Goal: Task Accomplishment & Management: Use online tool/utility

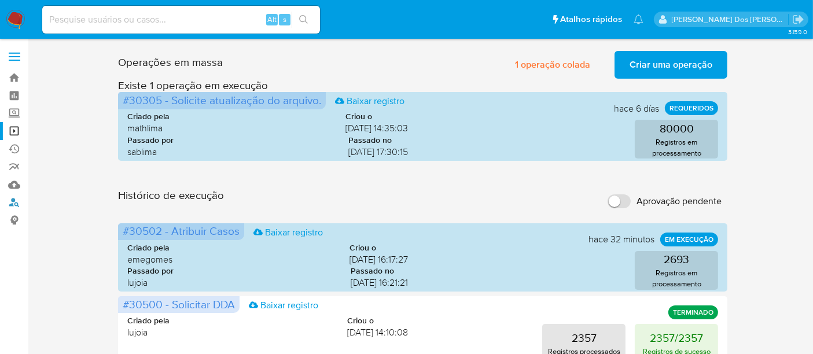
drag, startPoint x: 15, startPoint y: 199, endPoint x: 91, endPoint y: 182, distance: 77.6
click at [15, 199] on link "Localizador de pessoas" at bounding box center [69, 203] width 138 height 18
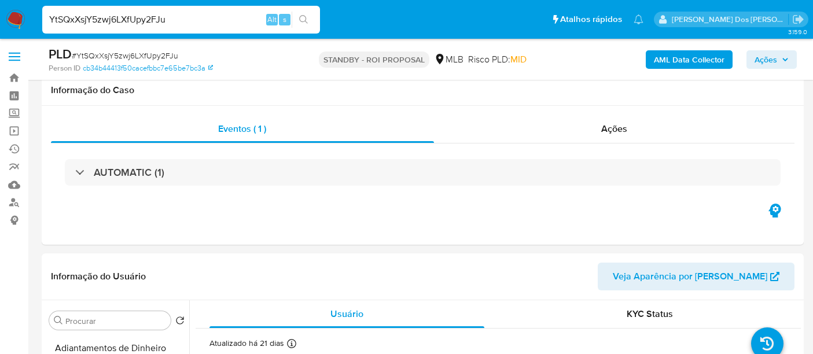
select select "10"
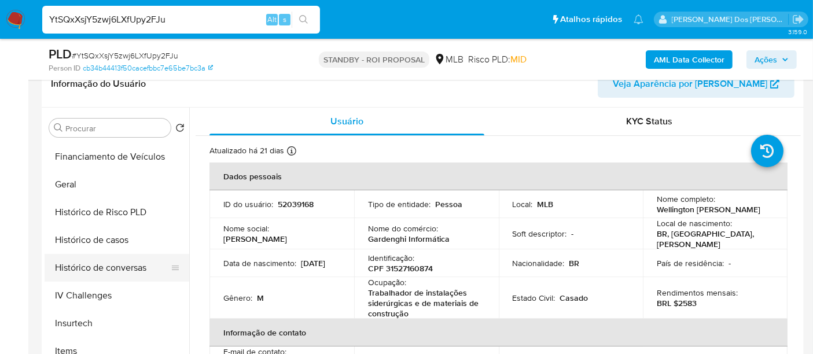
scroll to position [321, 0]
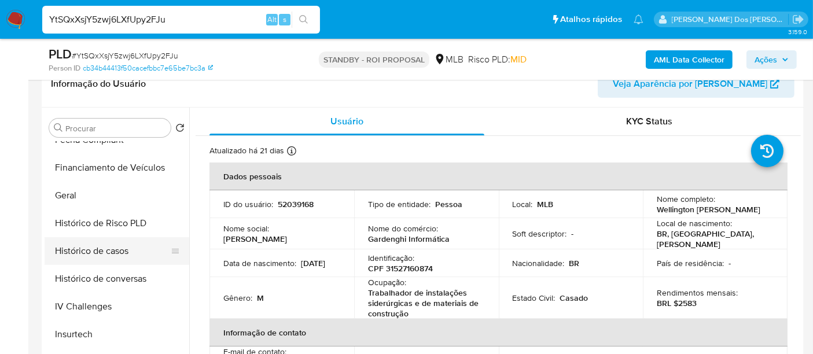
click at [105, 257] on button "Histórico de casos" at bounding box center [112, 251] width 135 height 28
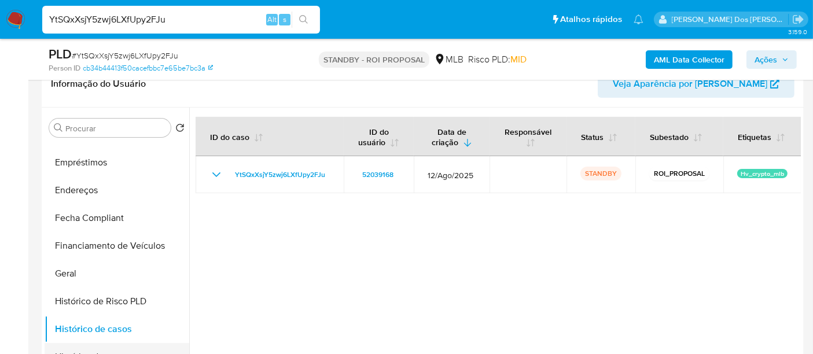
scroll to position [128, 0]
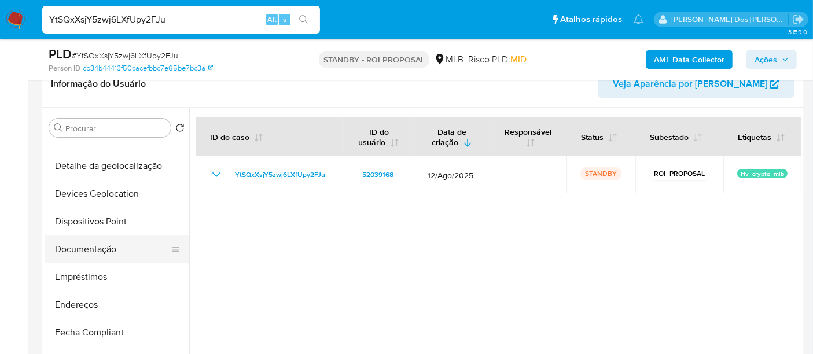
click at [97, 245] on button "Documentação" at bounding box center [112, 249] width 135 height 28
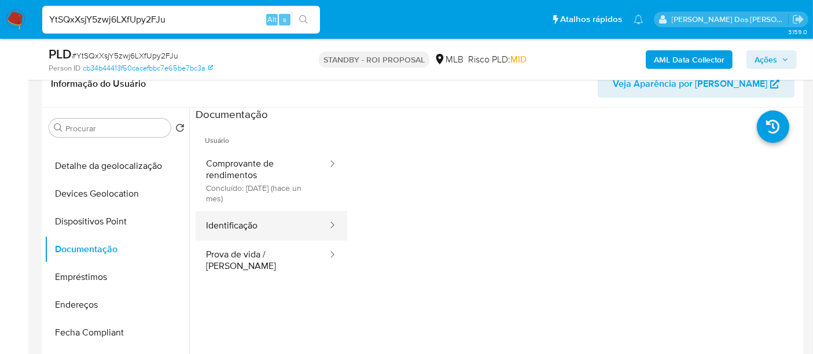
click at [236, 229] on button "Identificação" at bounding box center [262, 226] width 133 height 30
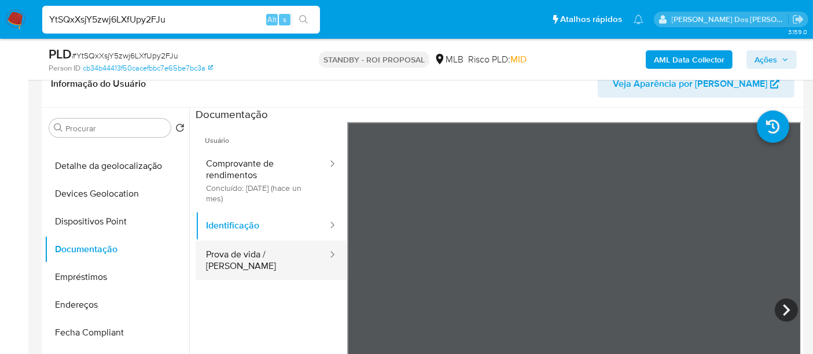
click at [256, 259] on button "Prova de vida / Selfie" at bounding box center [262, 260] width 133 height 39
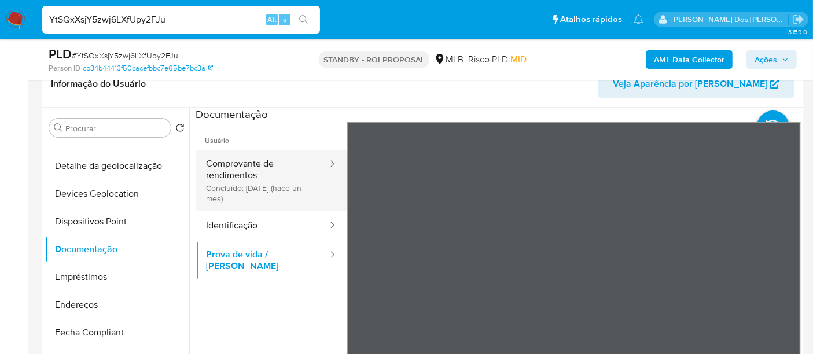
click at [237, 194] on button "Comprovante de rendimentos Concluído: 19/08/2025 (hace un mes)" at bounding box center [262, 180] width 133 height 61
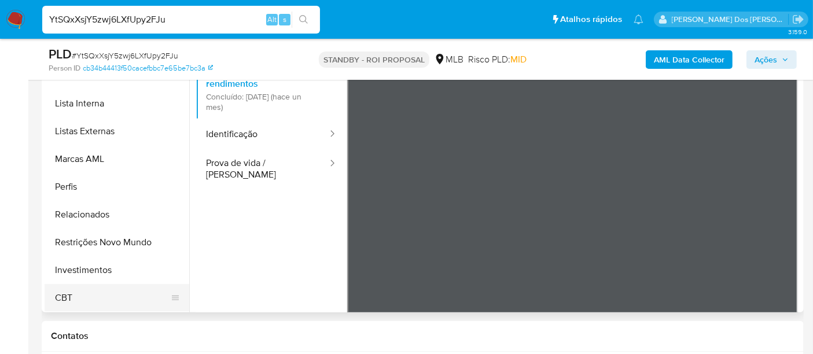
scroll to position [321, 0]
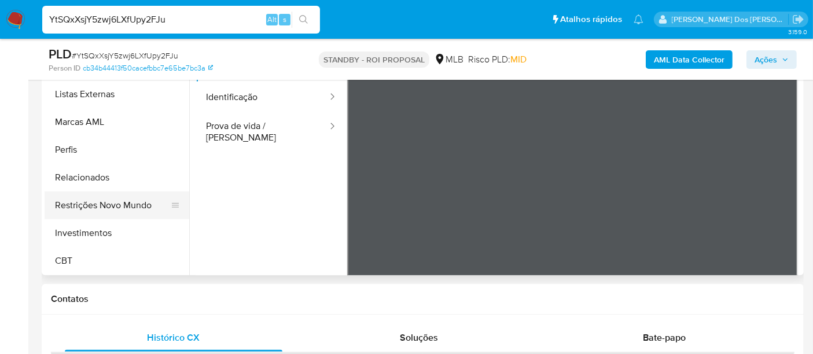
click at [124, 209] on button "Restrições Novo Mundo" at bounding box center [112, 205] width 135 height 28
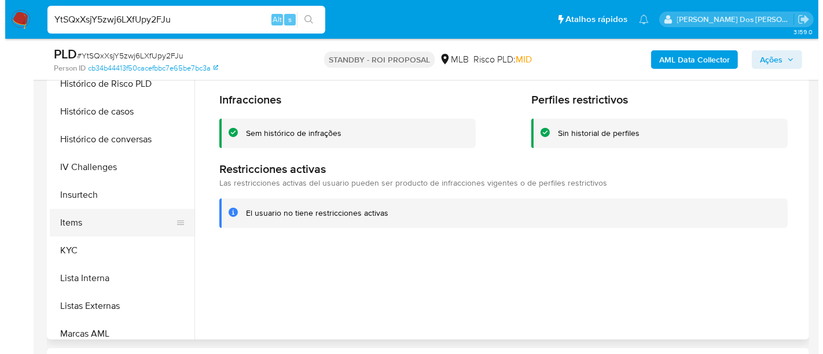
scroll to position [351, 0]
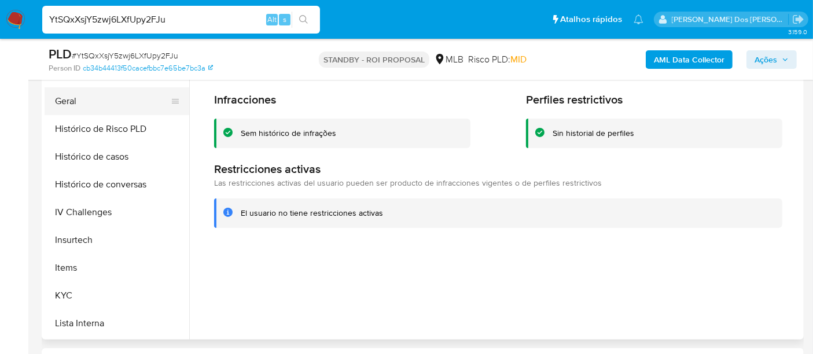
click at [62, 105] on button "Geral" at bounding box center [112, 101] width 135 height 28
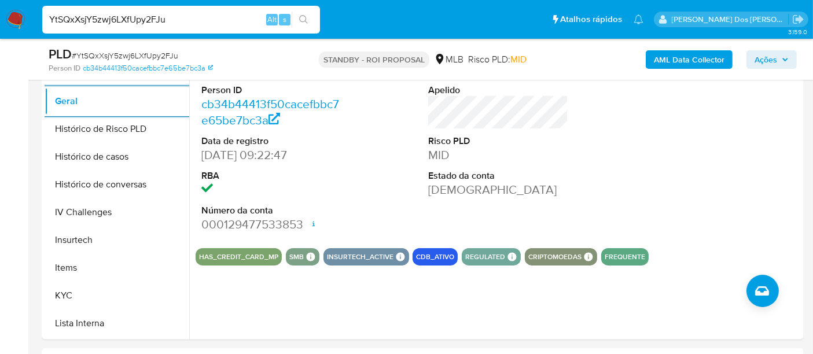
click at [666, 64] on b "AML Data Collector" at bounding box center [689, 59] width 71 height 19
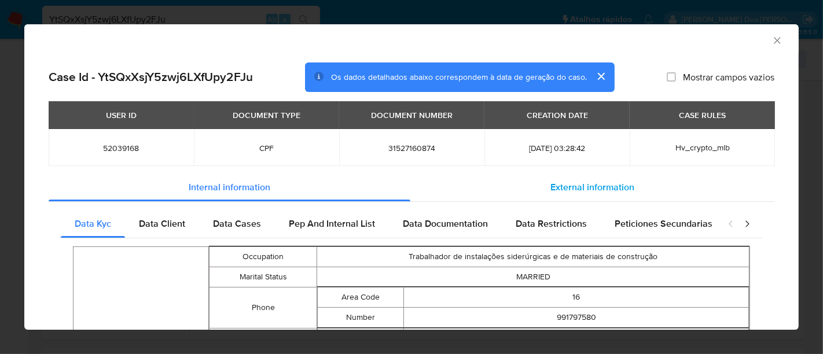
click at [550, 189] on span "External information" at bounding box center [592, 186] width 84 height 13
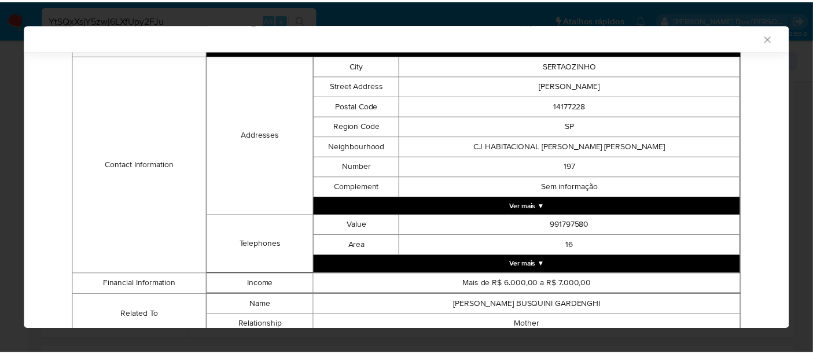
scroll to position [376, 0]
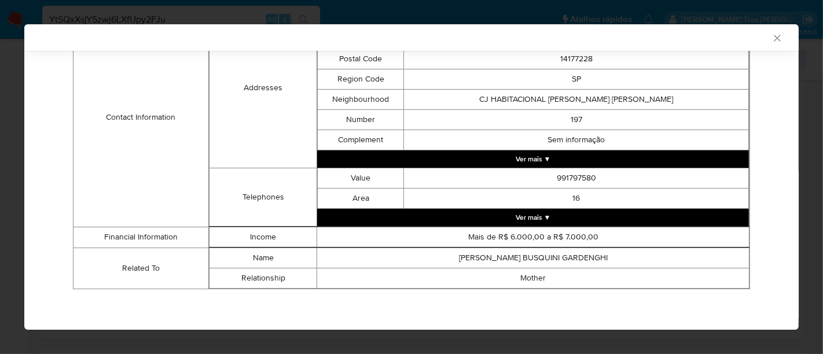
click at [773, 39] on icon "Fechar a janela" at bounding box center [776, 38] width 6 height 6
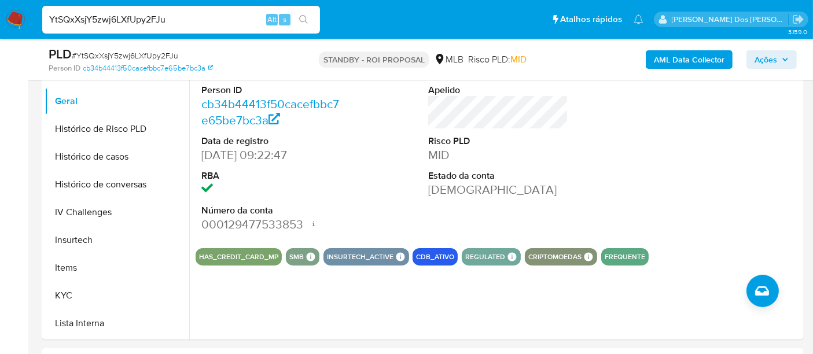
click at [236, 27] on div "YtSQxXsjY5zwj6LXfUpy2FJu Alt s" at bounding box center [181, 20] width 278 height 28
click at [231, 23] on input "YtSQxXsjY5zwj6LXfUpy2FJu" at bounding box center [181, 19] width 278 height 15
paste input "jMHdGMD0UyKdPUU9m7726v6W"
type input "jMHdGMD0UyKdPUU9m7726v6W"
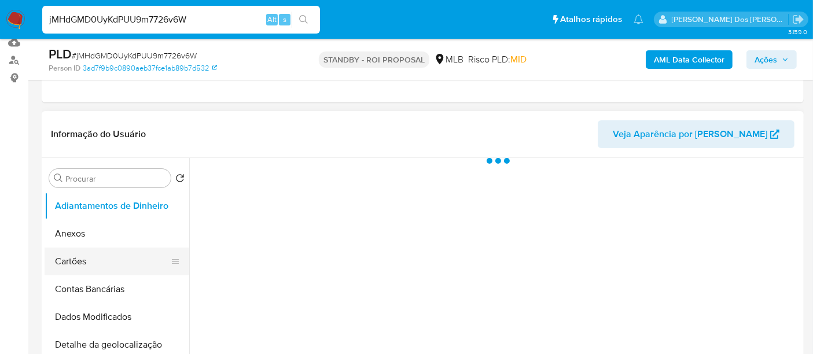
scroll to position [193, 0]
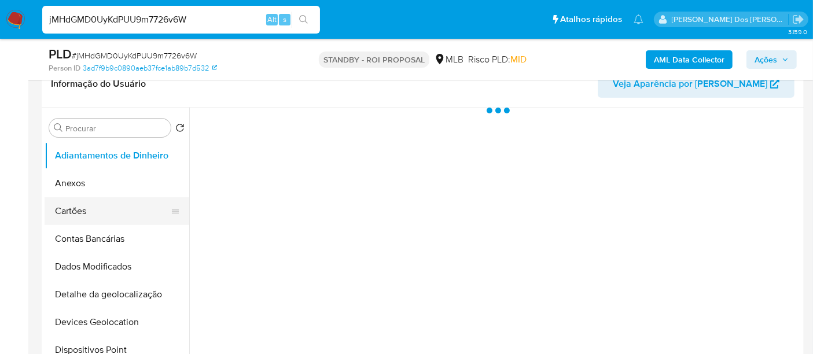
select select "10"
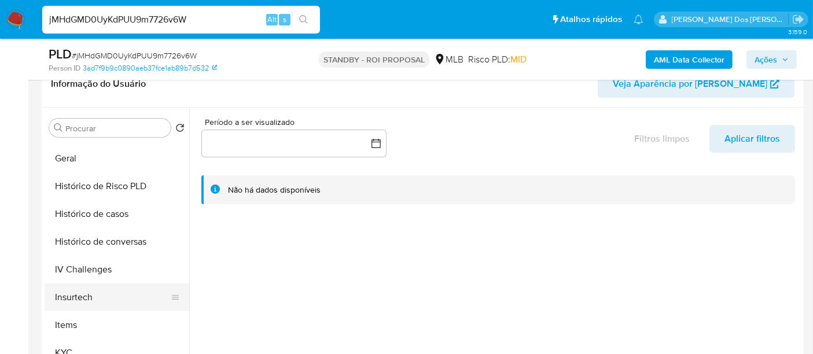
scroll to position [449, 0]
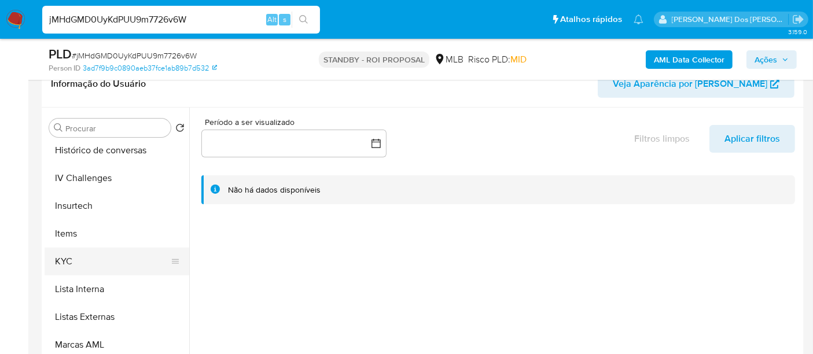
click at [60, 263] on button "KYC" at bounding box center [112, 262] width 135 height 28
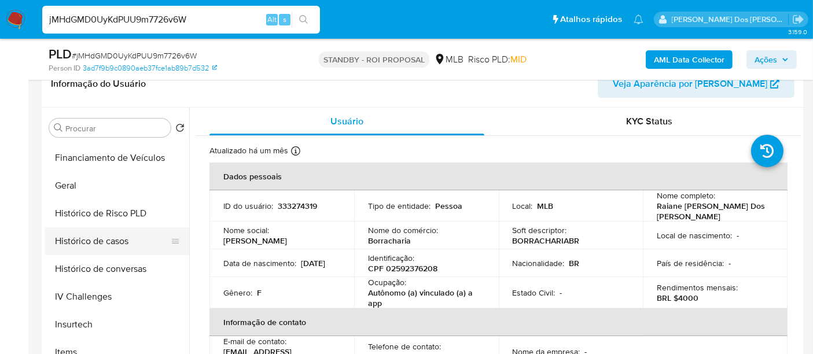
scroll to position [321, 0]
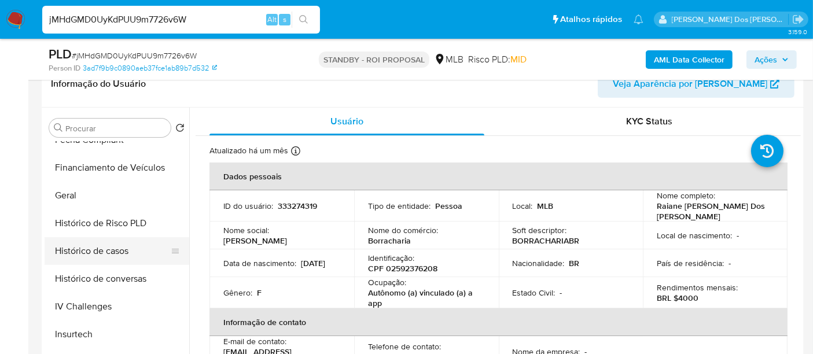
click at [120, 244] on button "Histórico de casos" at bounding box center [112, 251] width 135 height 28
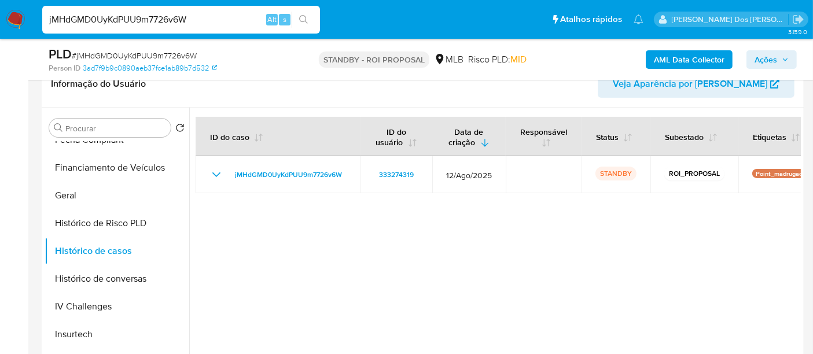
scroll to position [128, 0]
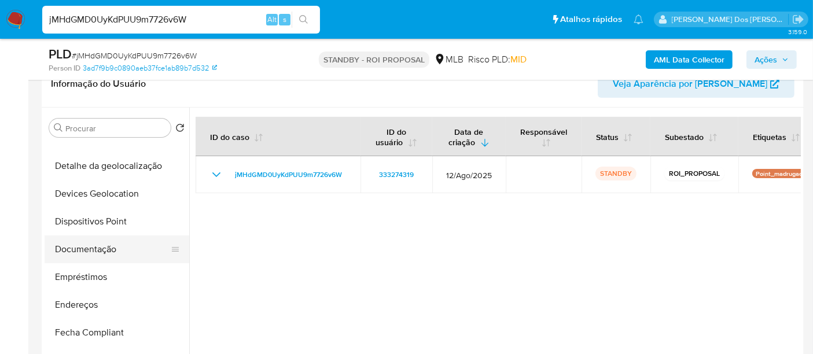
click at [98, 246] on button "Documentação" at bounding box center [112, 249] width 135 height 28
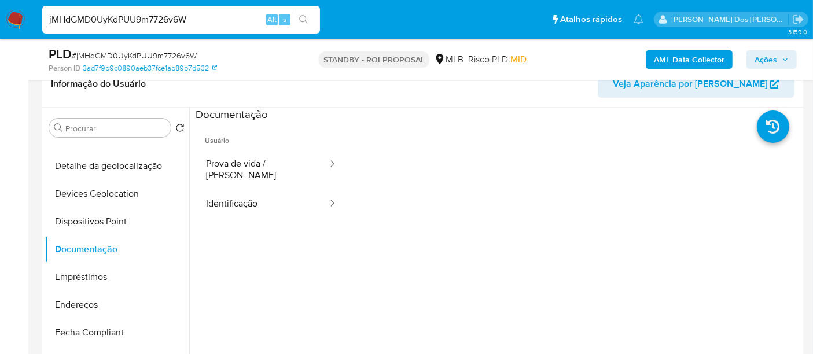
click at [232, 197] on button "Identificação" at bounding box center [262, 204] width 133 height 30
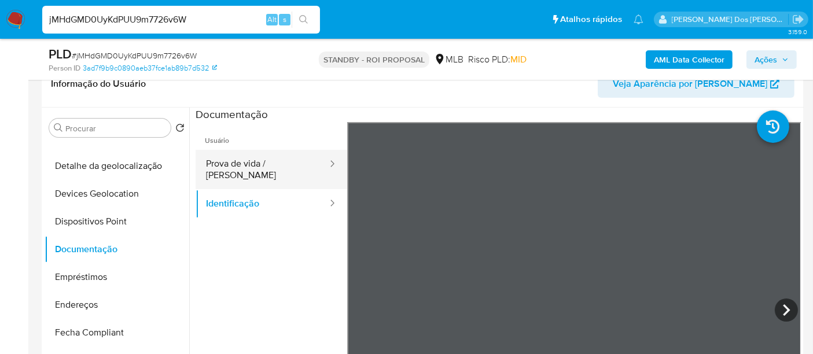
click at [282, 161] on button "Prova de vida / Selfie" at bounding box center [262, 169] width 133 height 39
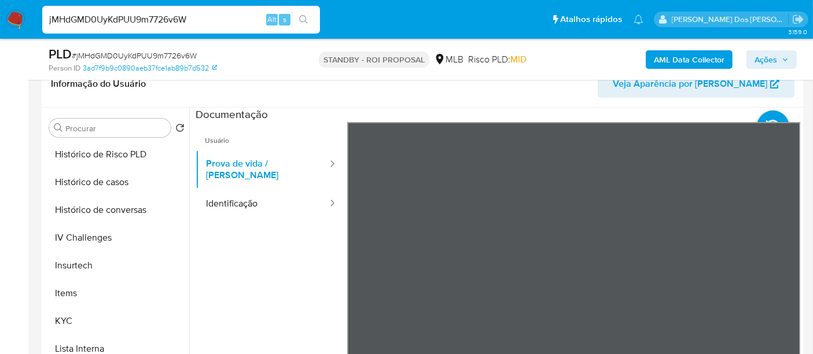
scroll to position [544, 0]
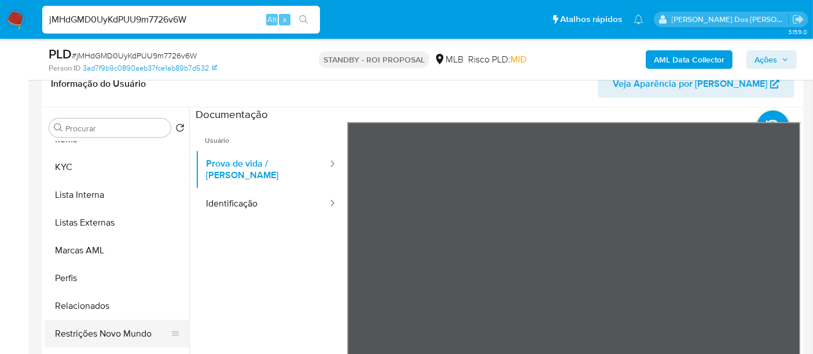
click at [113, 330] on button "Restrições Novo Mundo" at bounding box center [112, 334] width 135 height 28
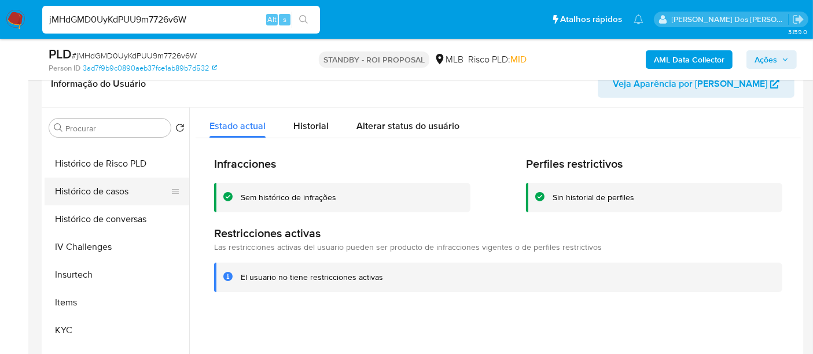
scroll to position [287, 0]
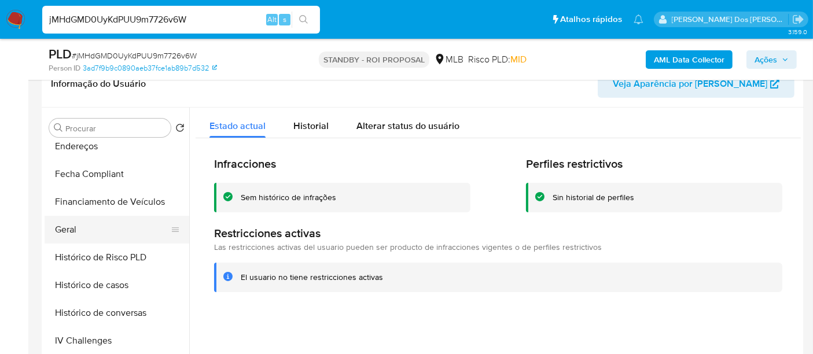
click at [67, 223] on button "Geral" at bounding box center [112, 230] width 135 height 28
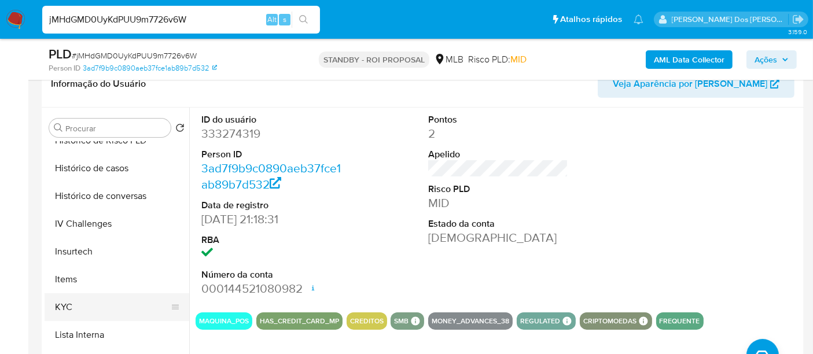
scroll to position [480, 0]
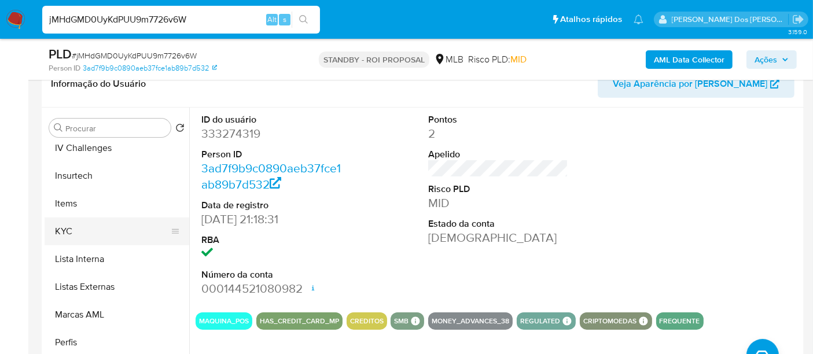
click at [61, 235] on button "KYC" at bounding box center [112, 231] width 135 height 28
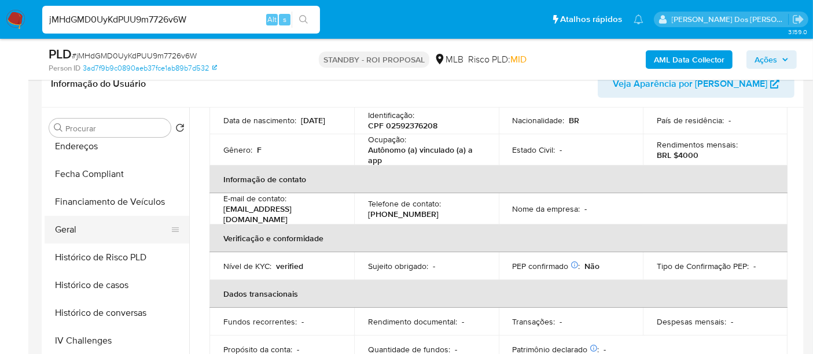
scroll to position [158, 0]
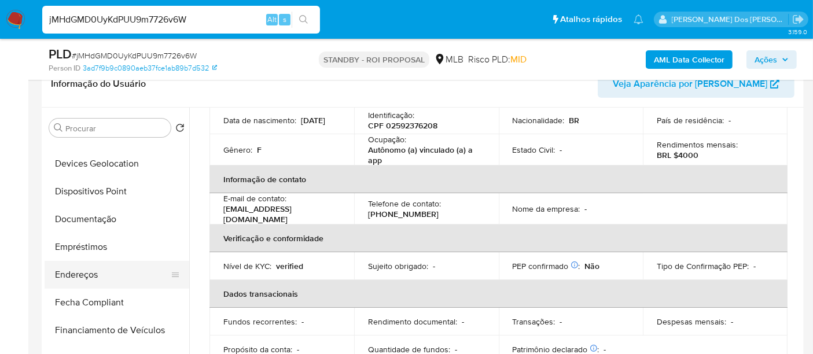
click at [85, 269] on button "Endereços" at bounding box center [112, 275] width 135 height 28
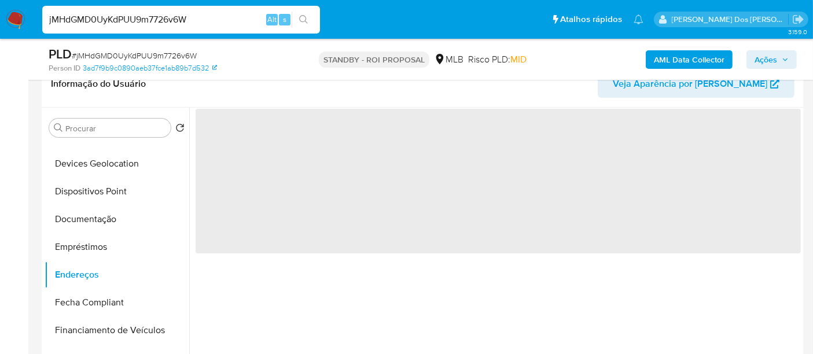
scroll to position [0, 0]
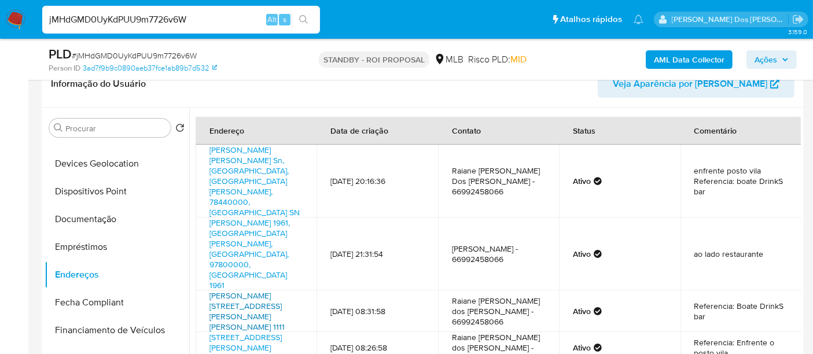
click at [257, 290] on link "Av Amos Bernadino Zanchet 1111, Nova Maringá, Mato Grosso, 78440000, Brasil 1111" at bounding box center [246, 311] width 75 height 43
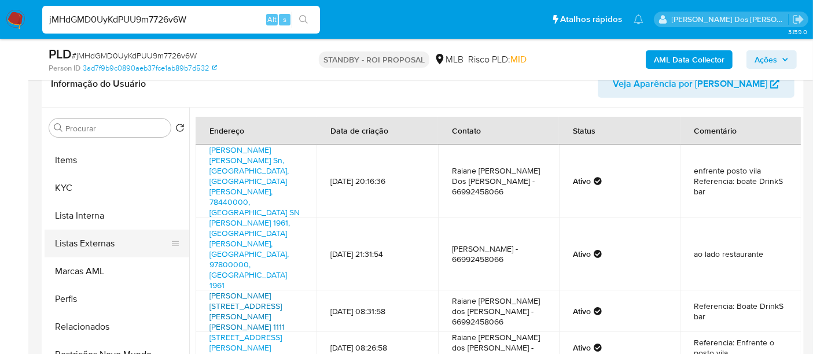
scroll to position [544, 0]
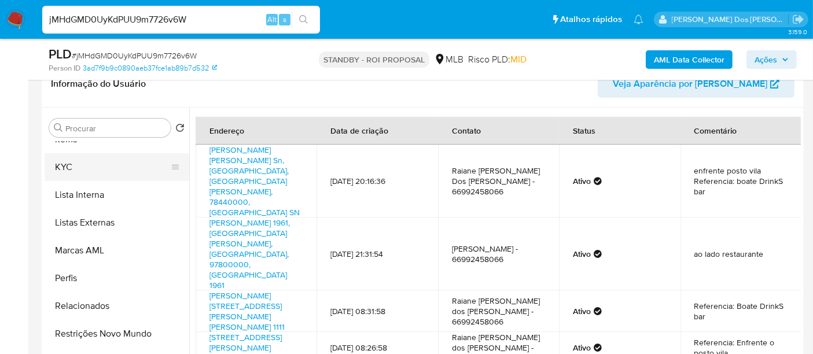
click at [63, 166] on button "KYC" at bounding box center [112, 167] width 135 height 28
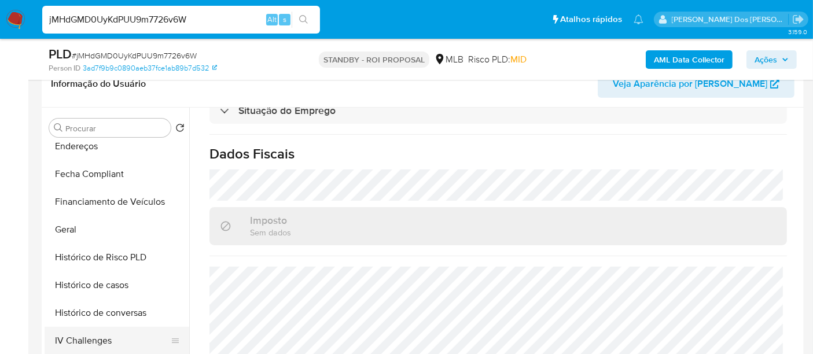
scroll to position [223, 0]
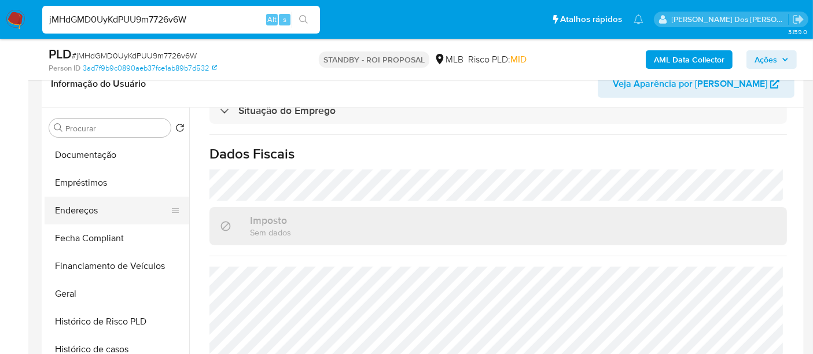
click at [90, 215] on button "Endereços" at bounding box center [112, 211] width 135 height 28
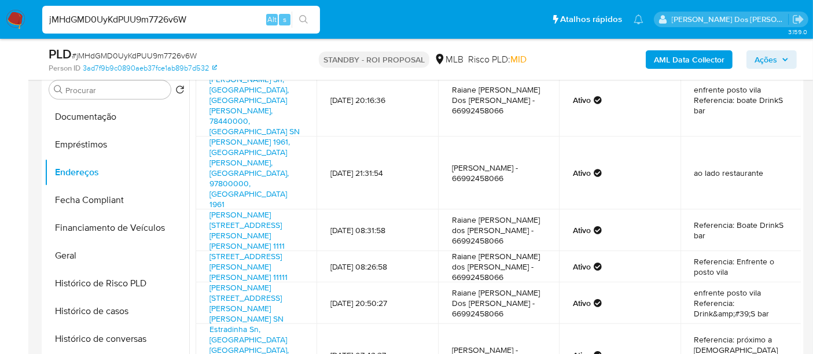
scroll to position [257, 0]
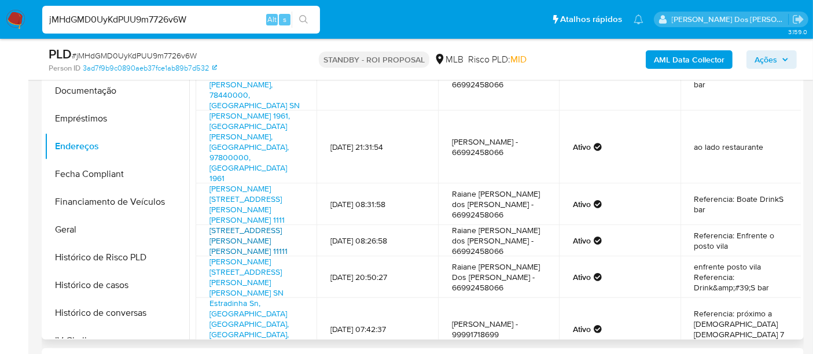
click at [249, 224] on link "Av Amos Bernadino 11111, Nova Maringá, Mato Grosso, 78440000, Brasil 11111" at bounding box center [248, 240] width 78 height 32
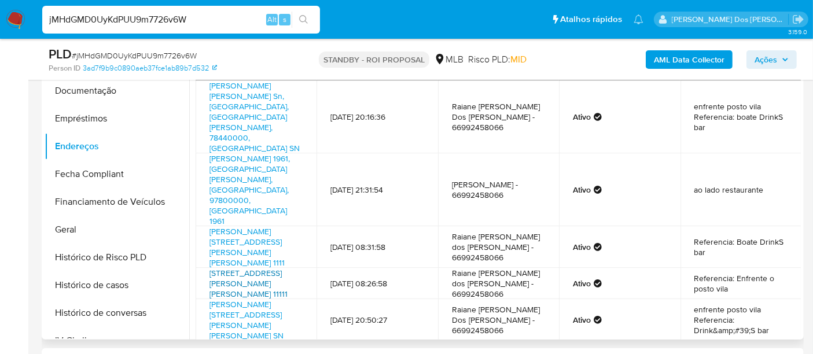
scroll to position [193, 0]
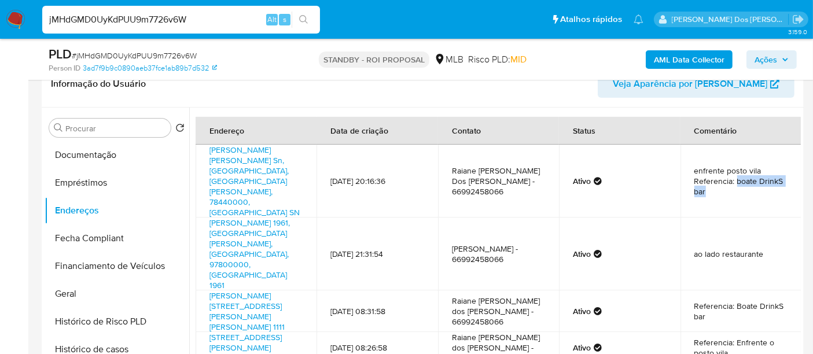
drag, startPoint x: 731, startPoint y: 165, endPoint x: 736, endPoint y: 176, distance: 11.9
click at [736, 176] on td "enfrente posto vila Referencia: boate DrinkS bar" at bounding box center [740, 181] width 121 height 73
copy td "boate DrinkS bar"
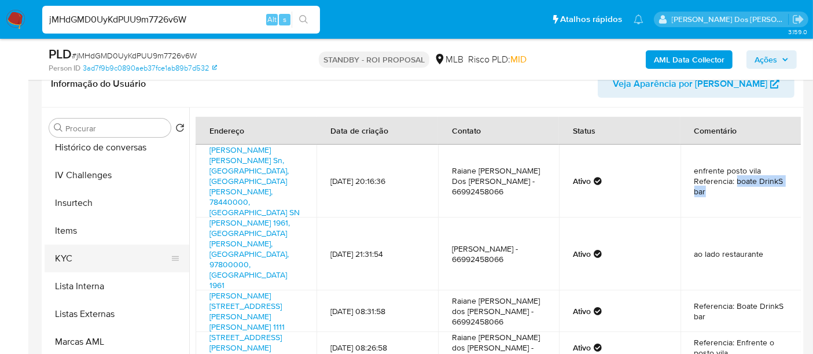
scroll to position [480, 0]
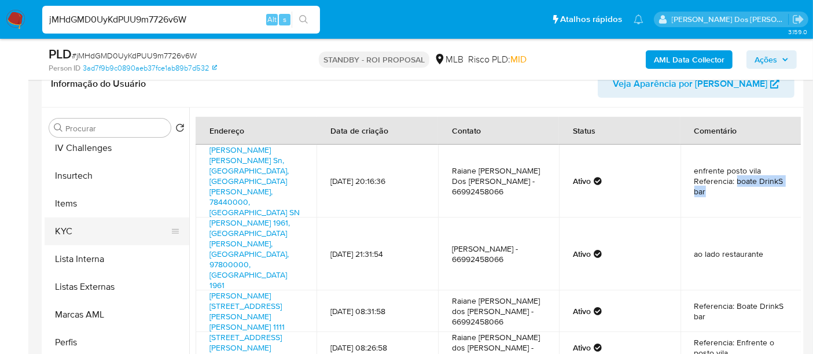
click at [69, 229] on button "KYC" at bounding box center [112, 231] width 135 height 28
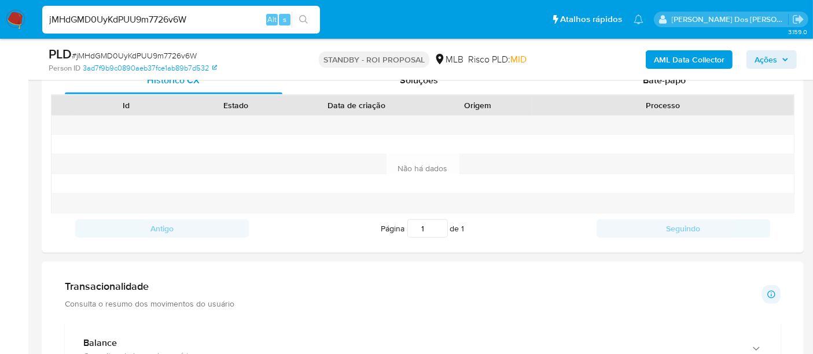
scroll to position [835, 0]
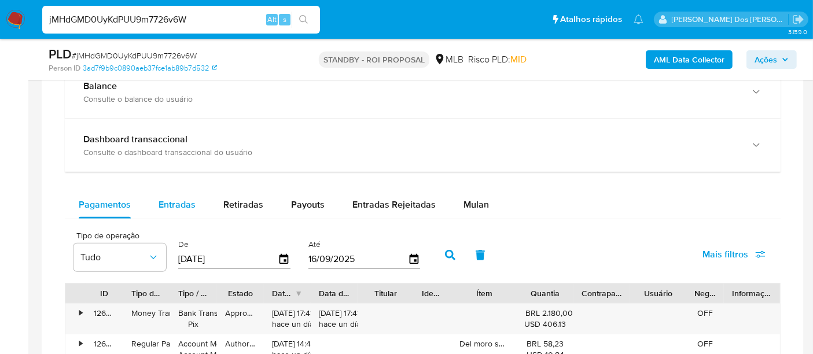
click at [186, 208] on span "Entradas" at bounding box center [176, 204] width 37 height 13
select select "10"
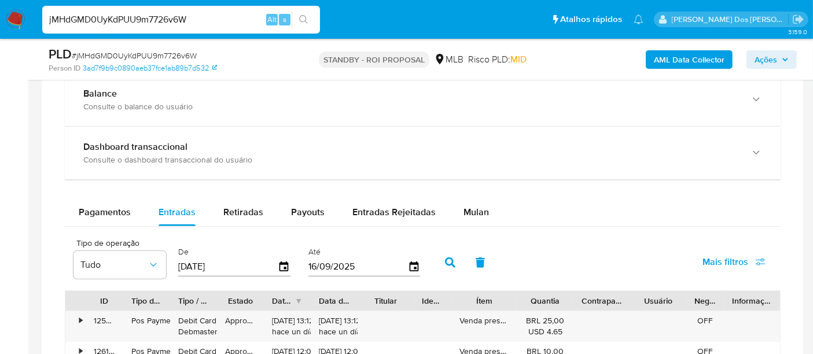
scroll to position [899, 0]
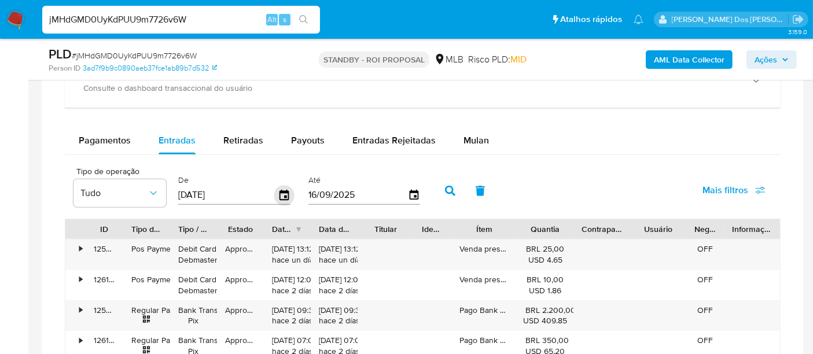
click at [283, 190] on icon "button" at bounding box center [283, 195] width 9 height 10
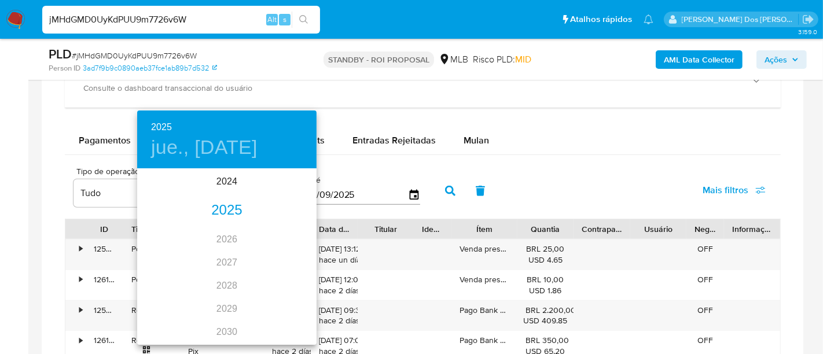
click at [212, 214] on div "2025" at bounding box center [226, 210] width 179 height 23
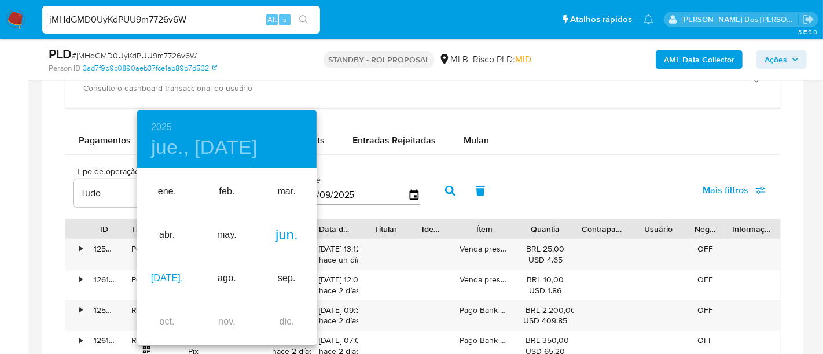
click at [166, 268] on div "jul." at bounding box center [167, 278] width 60 height 43
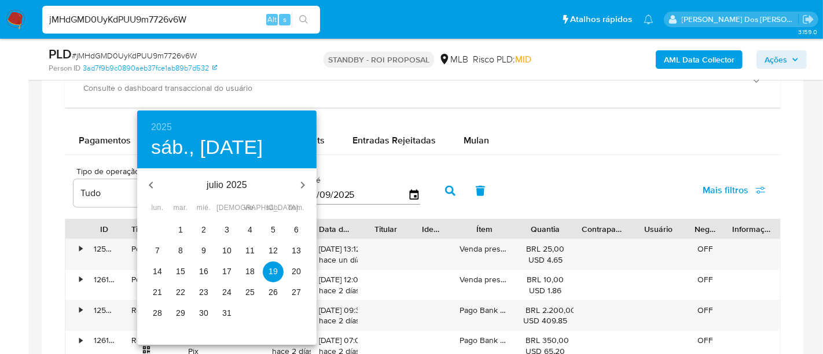
click at [178, 231] on p "1" at bounding box center [180, 230] width 5 height 12
type input "01/07/2025"
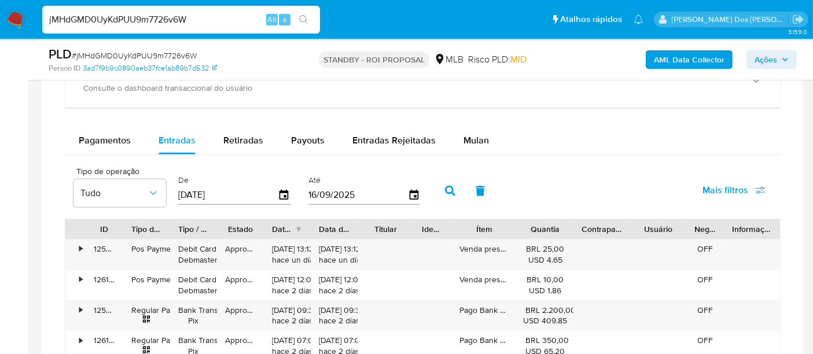
click at [411, 202] on div "Até 16/09/2025" at bounding box center [364, 190] width 112 height 46
click at [411, 198] on icon "button" at bounding box center [414, 195] width 20 height 20
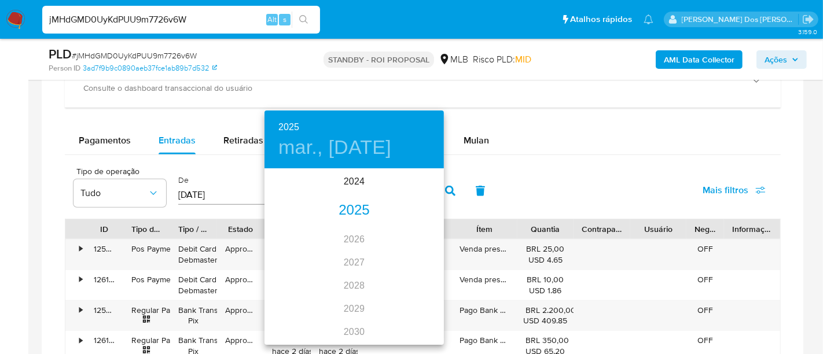
click at [363, 209] on div "2025" at bounding box center [353, 210] width 179 height 23
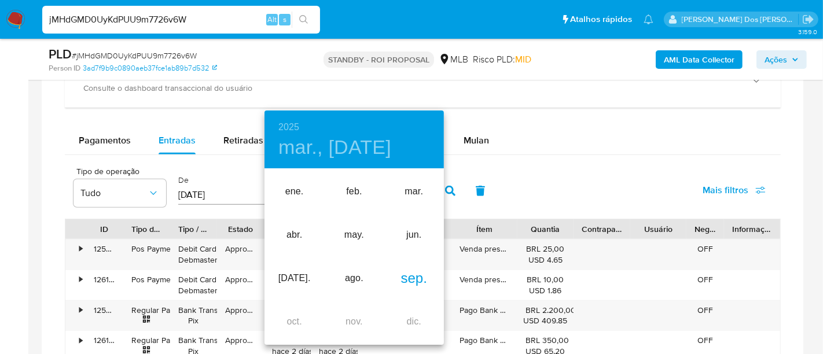
click at [411, 279] on div "sep." at bounding box center [414, 278] width 60 height 43
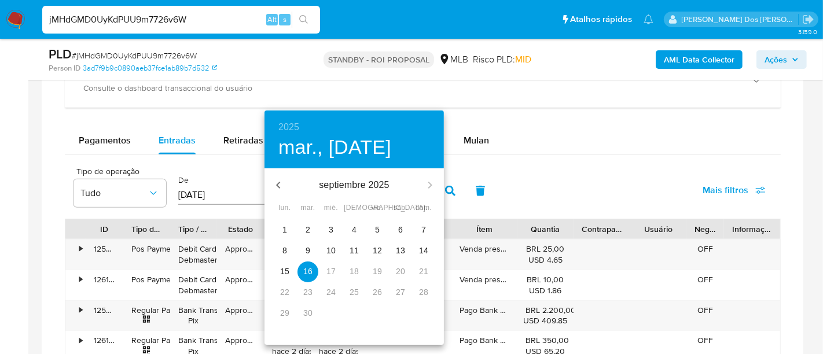
click at [287, 271] on p "15" at bounding box center [284, 272] width 9 height 12
type input "15/09/2025"
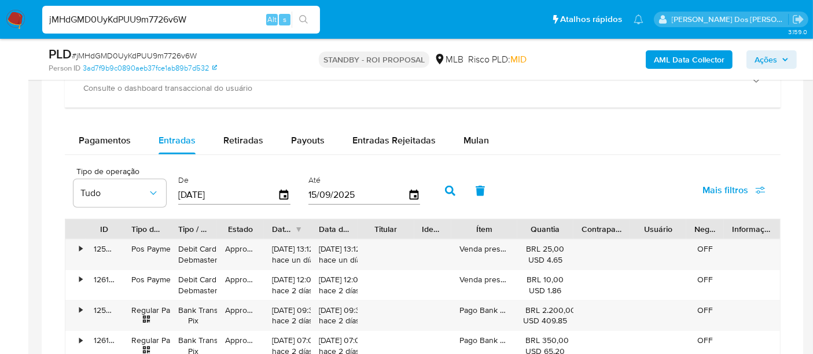
click at [707, 194] on span "Mais filtros" at bounding box center [725, 190] width 46 height 28
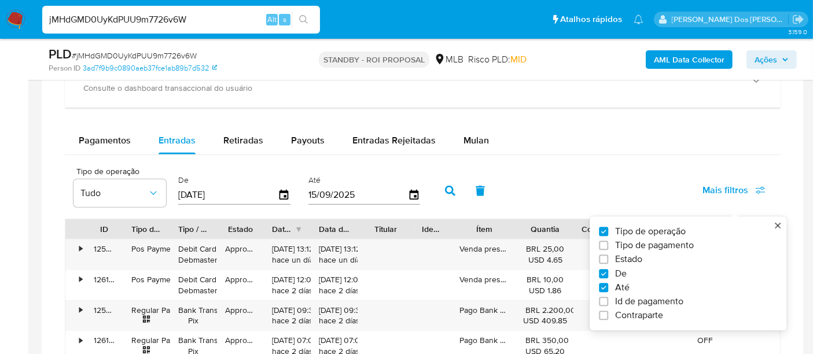
click at [628, 260] on span "Estado" at bounding box center [628, 260] width 27 height 12
click at [608, 260] on input "Estado" at bounding box center [603, 259] width 9 height 9
checkbox input "true"
type input "01/07/2025"
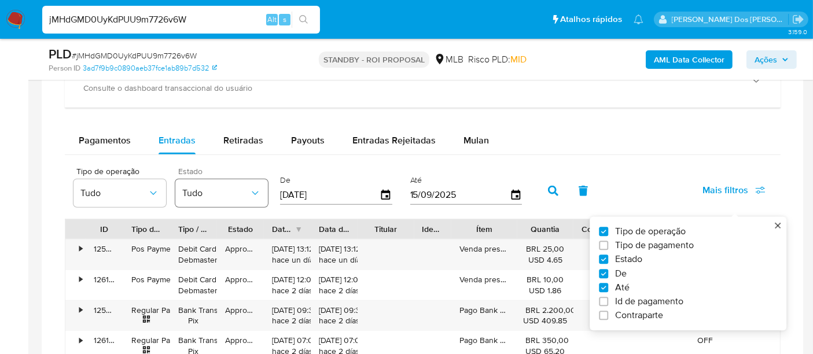
click at [254, 187] on icon "button" at bounding box center [255, 193] width 12 height 12
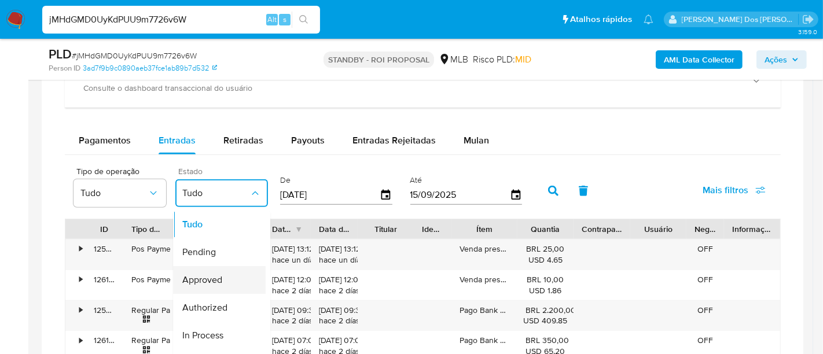
click at [218, 278] on span "Approved" at bounding box center [202, 281] width 40 height 12
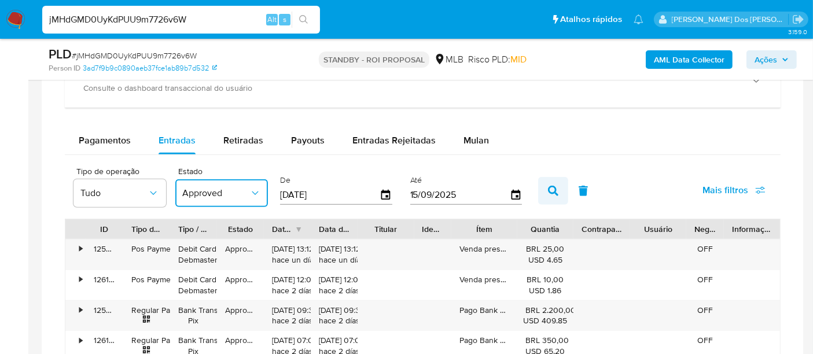
click at [548, 186] on icon "button" at bounding box center [553, 191] width 10 height 10
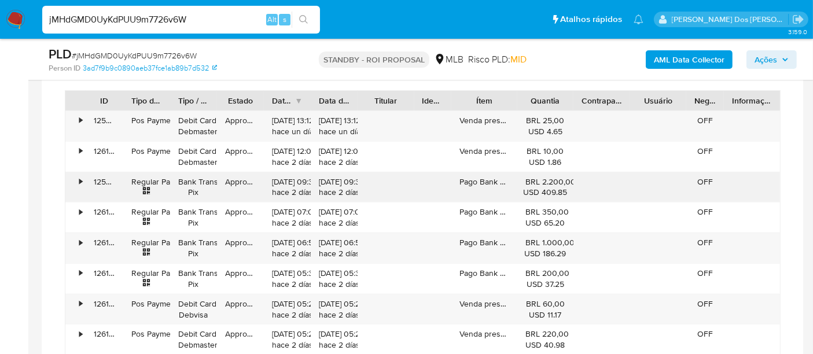
scroll to position [1157, 0]
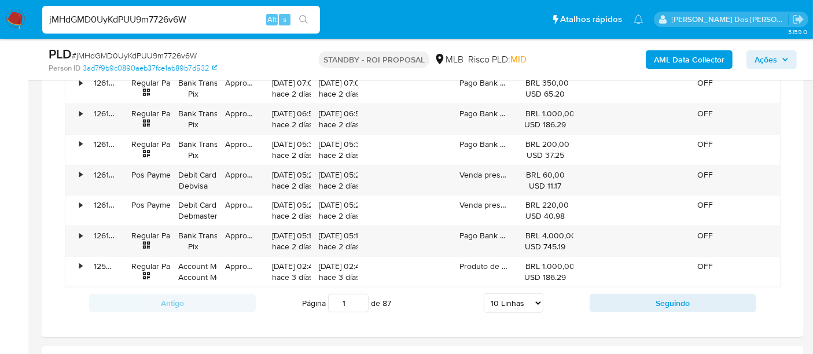
click at [534, 293] on select "5 Linhas 10 Linhas 20 Linhas 25 Linhas 50 Linhas 100 Linhas" at bounding box center [514, 303] width 60 height 20
select select "100"
click at [484, 293] on select "5 Linhas 10 Linhas 20 Linhas 25 Linhas 50 Linhas 100 Linhas" at bounding box center [514, 303] width 60 height 20
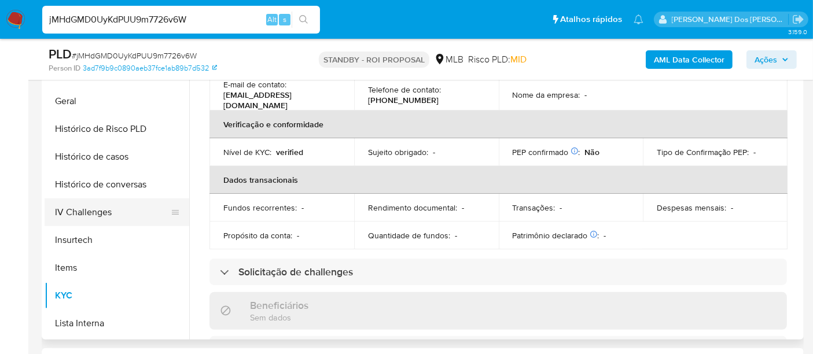
scroll to position [223, 0]
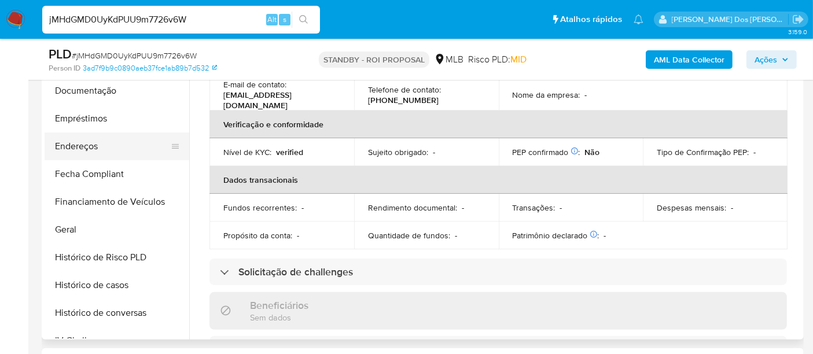
click at [87, 148] on button "Endereços" at bounding box center [112, 146] width 135 height 28
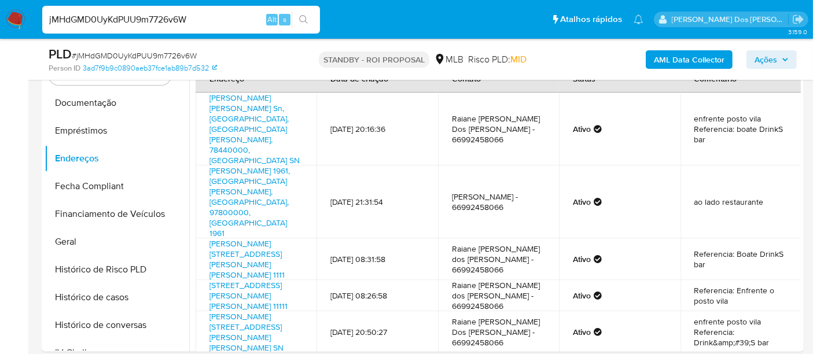
scroll to position [257, 0]
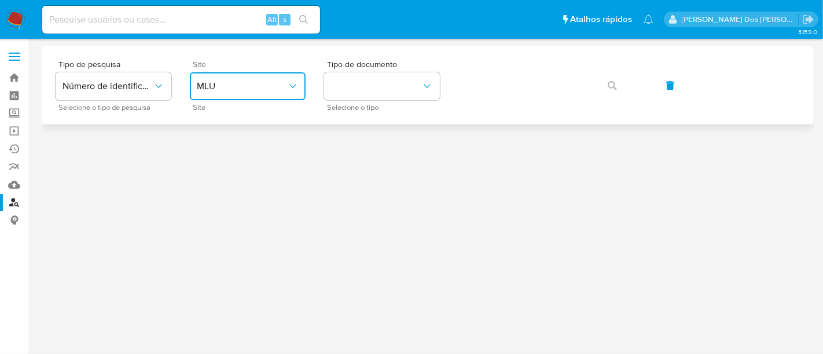
click at [269, 75] on button "MLU" at bounding box center [248, 86] width 116 height 28
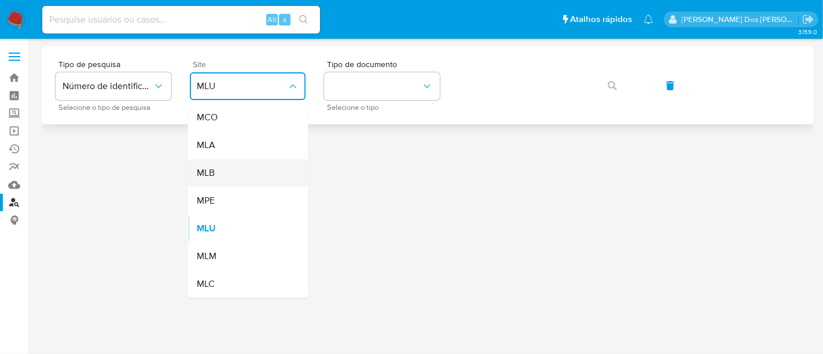
click at [253, 165] on div "MLB" at bounding box center [244, 173] width 95 height 28
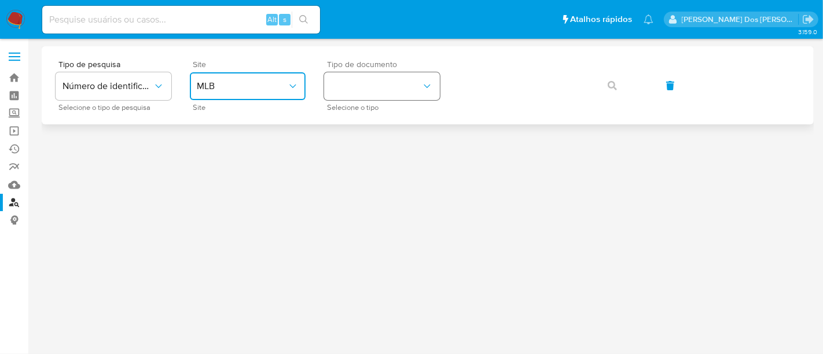
click at [342, 85] on button "identificationType" at bounding box center [382, 86] width 116 height 28
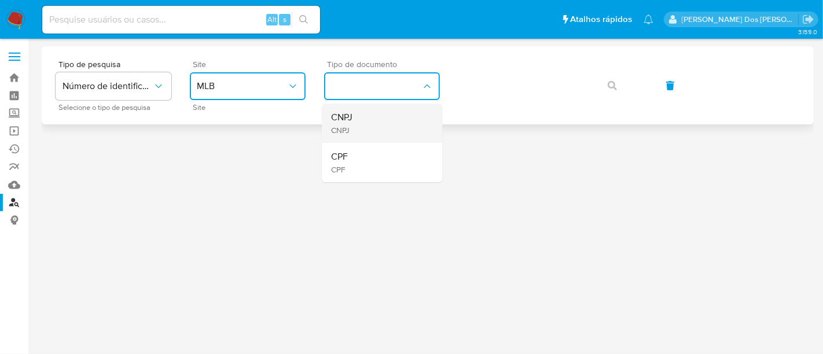
click at [363, 118] on div "CNPJ CNPJ" at bounding box center [378, 123] width 95 height 39
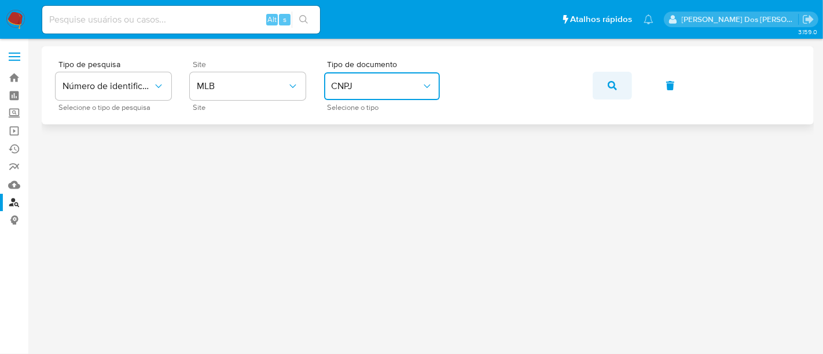
click at [618, 84] on button "button" at bounding box center [611, 86] width 39 height 28
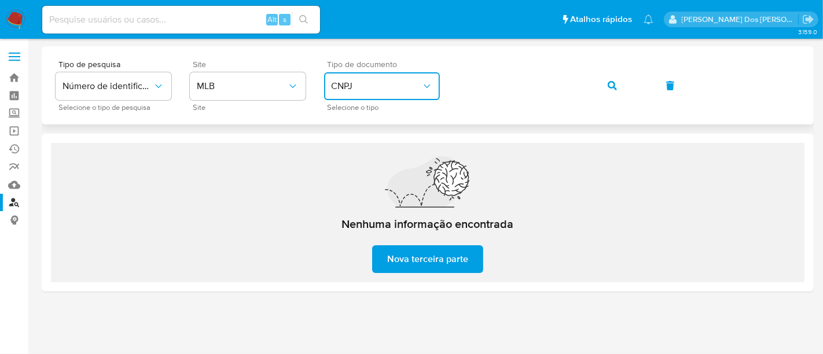
click at [345, 80] on span "CNPJ" at bounding box center [376, 86] width 90 height 12
click at [353, 154] on div "CPF CPF" at bounding box center [378, 162] width 95 height 39
click at [604, 81] on button "button" at bounding box center [611, 86] width 39 height 28
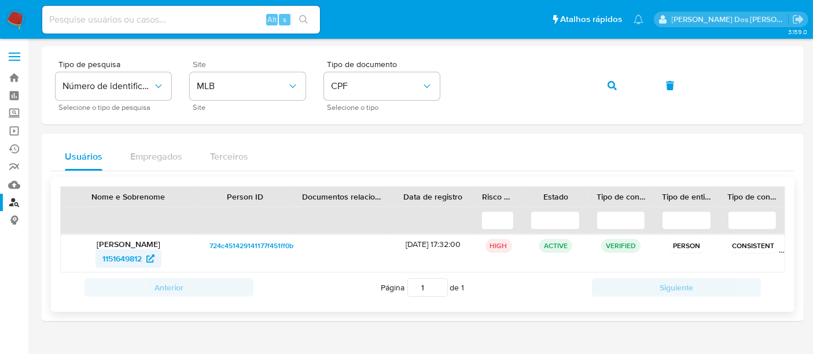
click at [111, 250] on span "1151649812" at bounding box center [121, 258] width 39 height 19
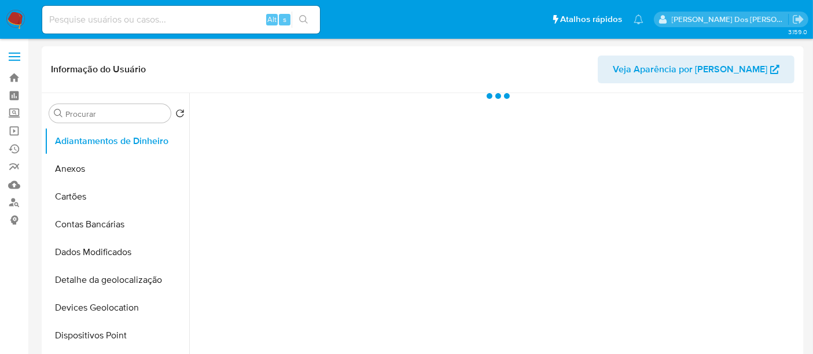
select select "10"
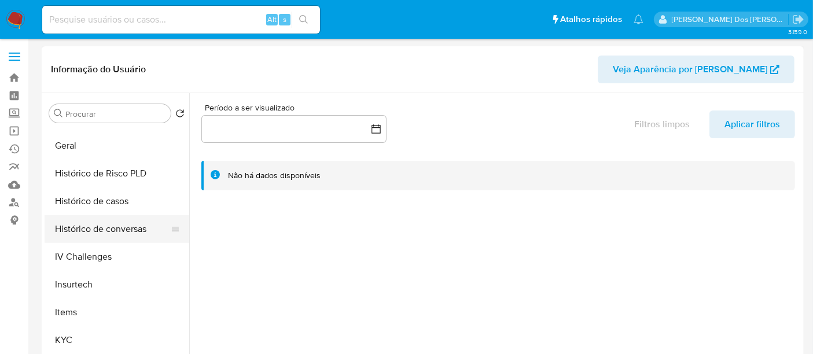
scroll to position [385, 0]
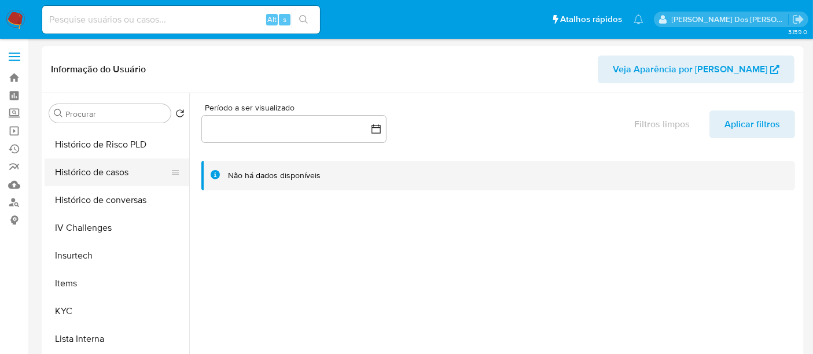
click at [93, 177] on button "Histórico de casos" at bounding box center [112, 172] width 135 height 28
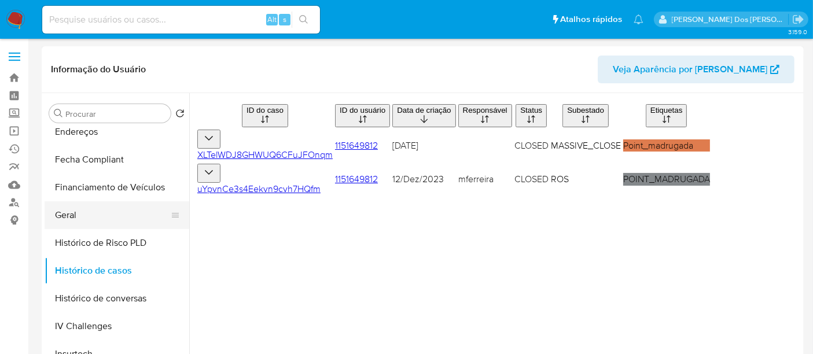
scroll to position [223, 0]
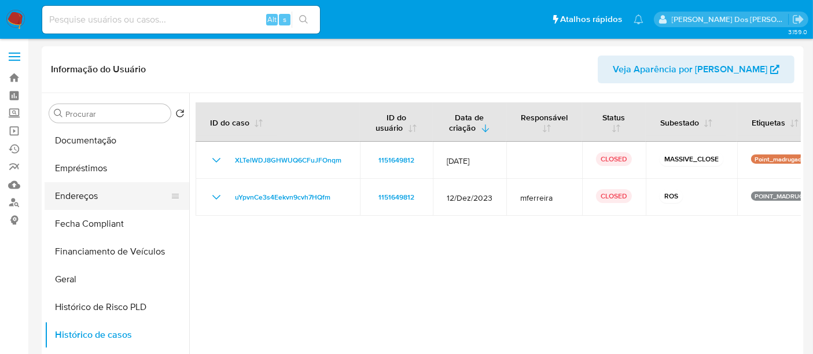
click at [86, 202] on button "Endereços" at bounding box center [112, 196] width 135 height 28
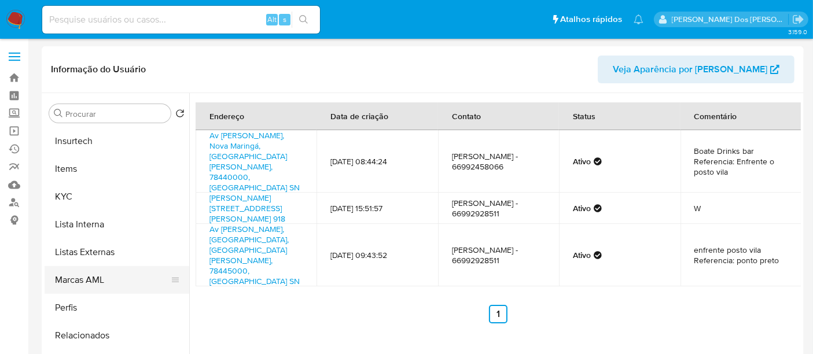
scroll to position [544, 0]
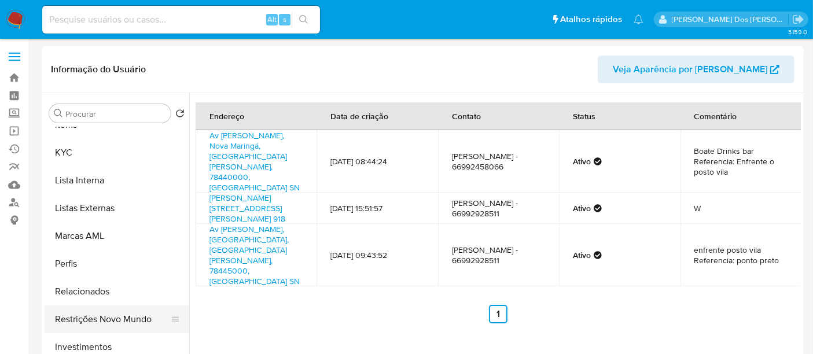
click at [139, 316] on button "Restrições Novo Mundo" at bounding box center [112, 319] width 135 height 28
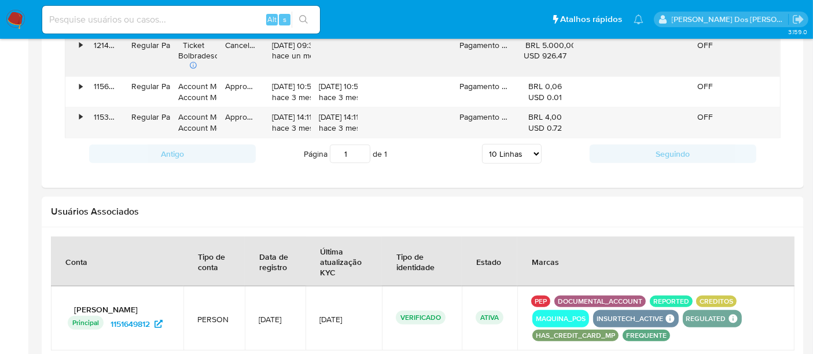
scroll to position [771, 0]
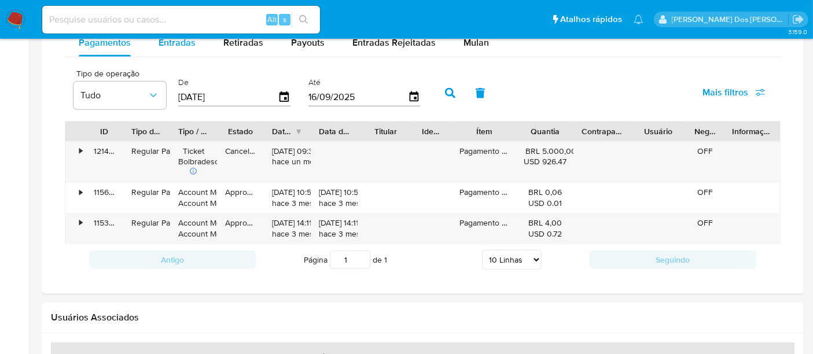
click at [175, 43] on span "Entradas" at bounding box center [176, 42] width 37 height 13
select select "10"
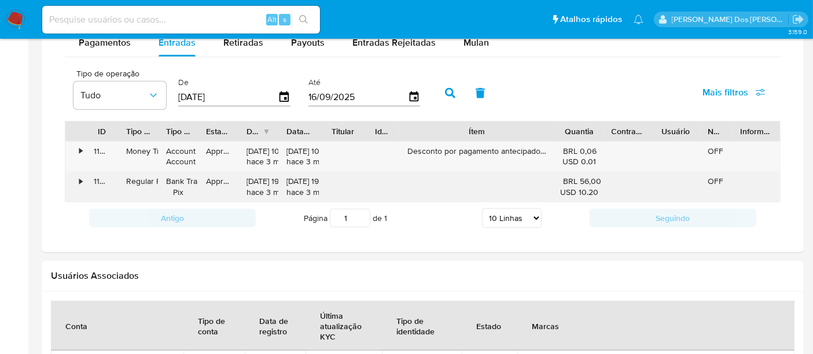
drag, startPoint x: 517, startPoint y: 132, endPoint x: 404, endPoint y: 189, distance: 126.0
click at [607, 137] on div "ID Tipo de operação Tipo / Método Estado Data de criação Data de aprovação Titu…" at bounding box center [422, 131] width 714 height 20
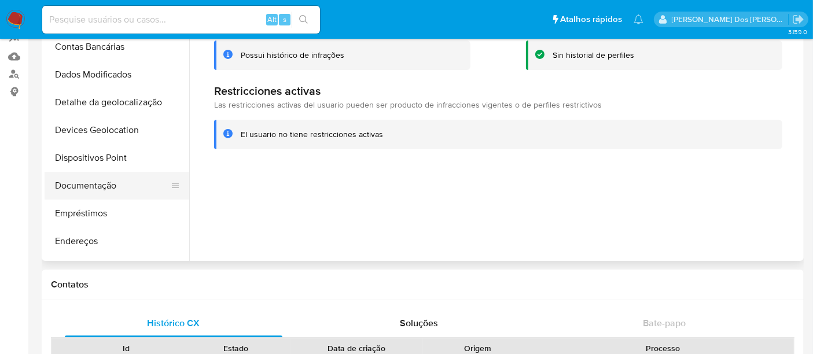
scroll to position [30, 0]
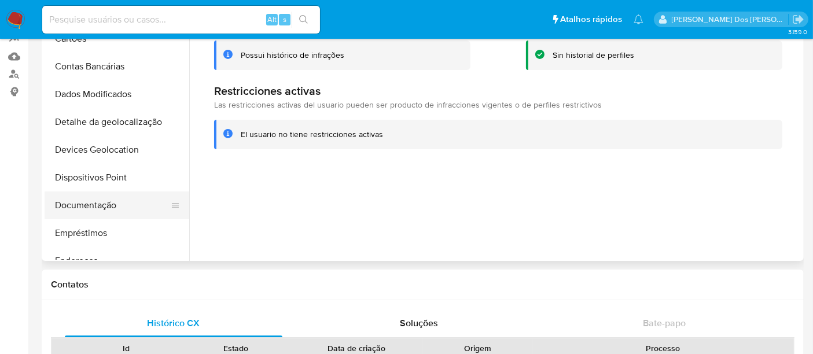
click at [99, 208] on button "Documentação" at bounding box center [112, 205] width 135 height 28
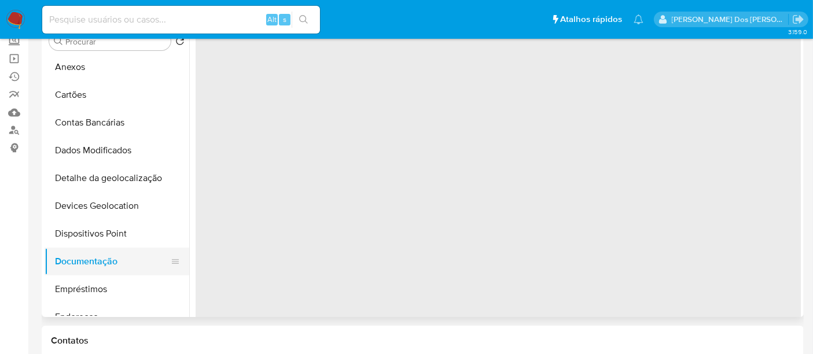
scroll to position [0, 0]
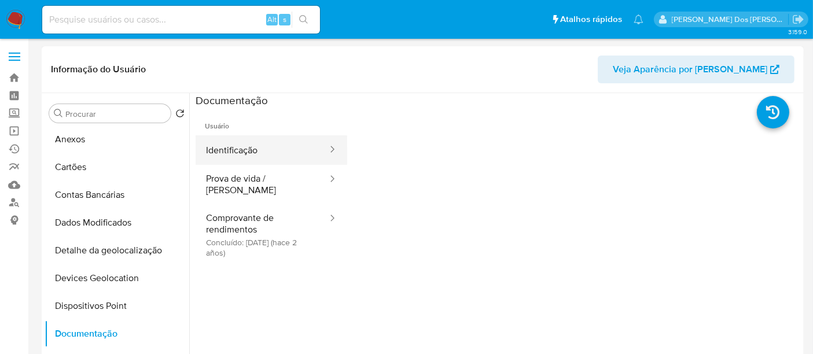
click at [248, 145] on button "Identificação" at bounding box center [262, 150] width 133 height 30
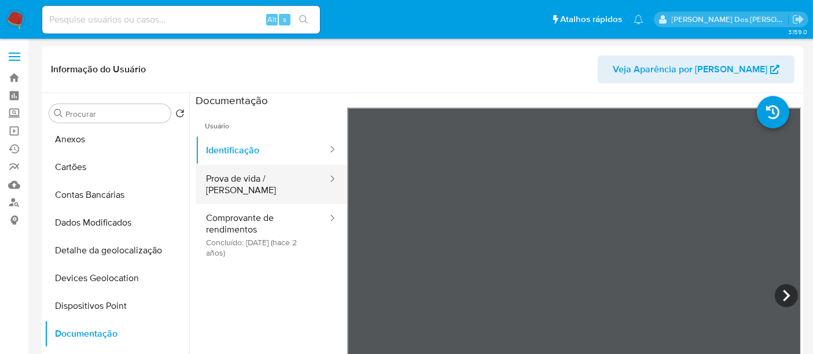
click at [246, 187] on button "Prova de vida / Selfie" at bounding box center [262, 184] width 133 height 39
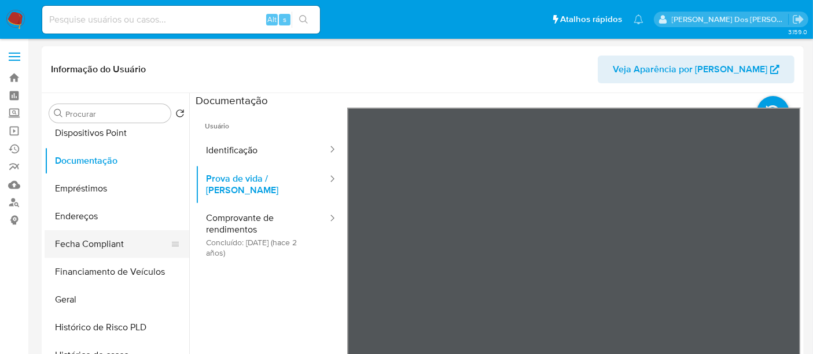
scroll to position [223, 0]
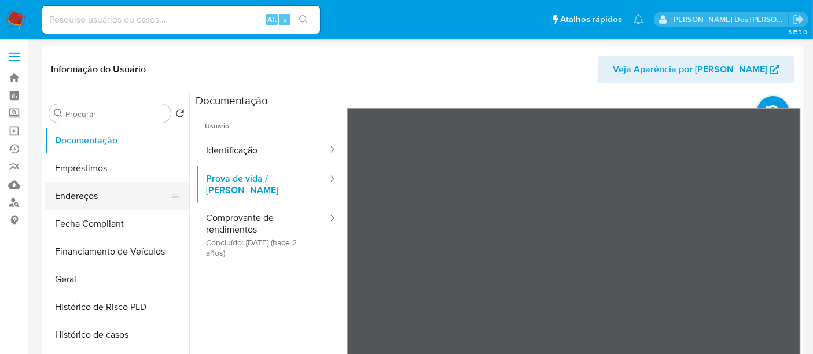
click at [87, 200] on button "Endereços" at bounding box center [112, 196] width 135 height 28
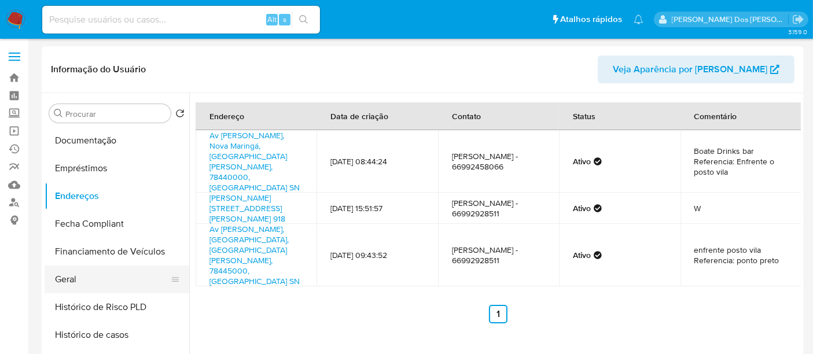
click at [58, 275] on button "Geral" at bounding box center [112, 280] width 135 height 28
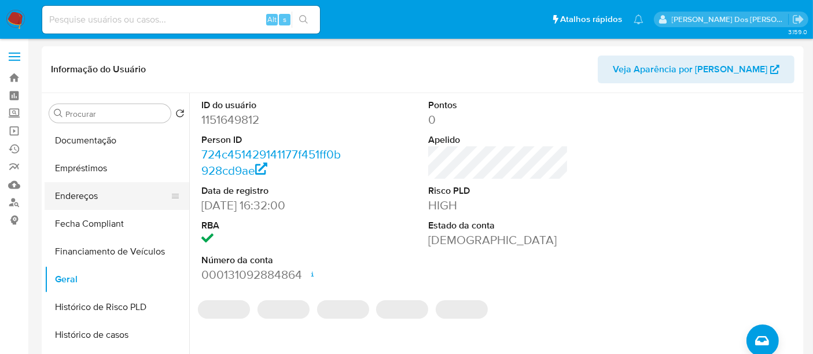
click at [91, 190] on button "Endereços" at bounding box center [112, 196] width 135 height 28
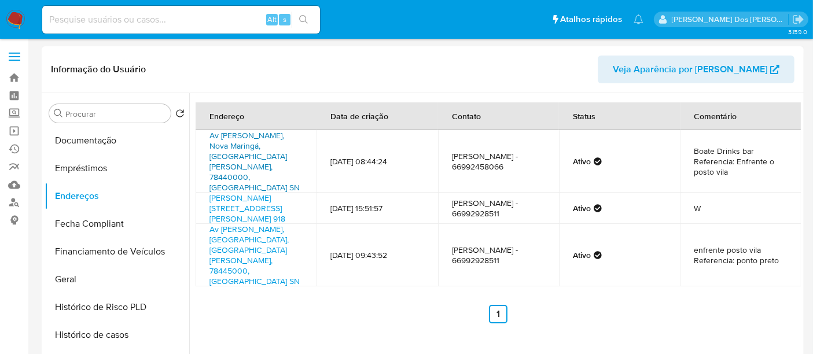
click at [238, 145] on link "Av Amos Bernadino Sn, Nova Maringá, Mato Grosso, 78440000, Brasil SN" at bounding box center [254, 162] width 90 height 64
click at [248, 192] on link "Av Amos Berdino 918, Nova Maringá, Mato Grosso, 78440000, Brasil 918" at bounding box center [247, 208] width 76 height 32
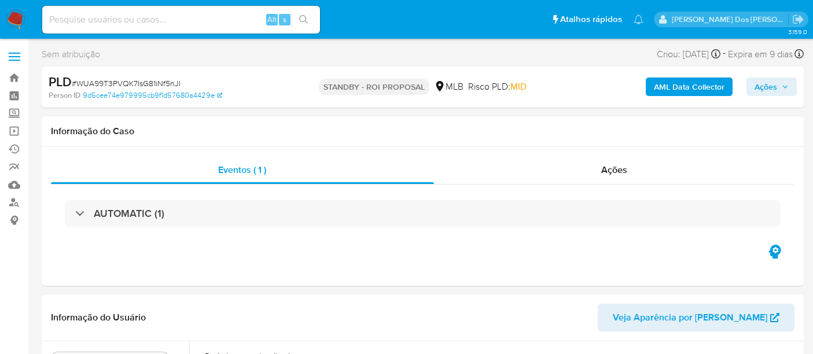
select select "10"
drag, startPoint x: 12, startPoint y: 130, endPoint x: 19, endPoint y: 120, distance: 12.5
click at [12, 130] on link "Operações em massa" at bounding box center [69, 131] width 138 height 18
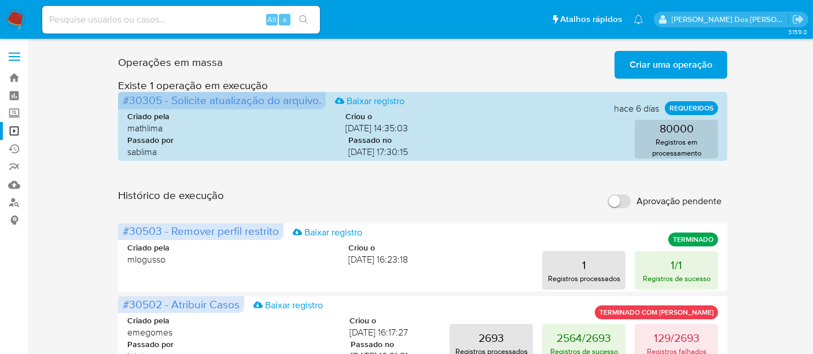
click at [674, 70] on span "Criar uma operação" at bounding box center [670, 64] width 83 height 25
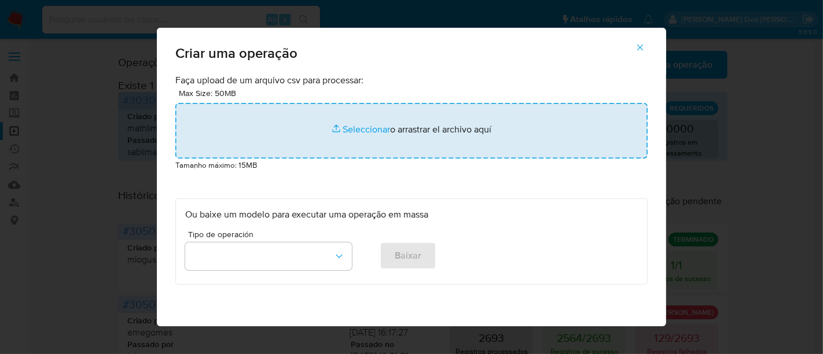
click at [369, 132] on input "file" at bounding box center [411, 131] width 472 height 56
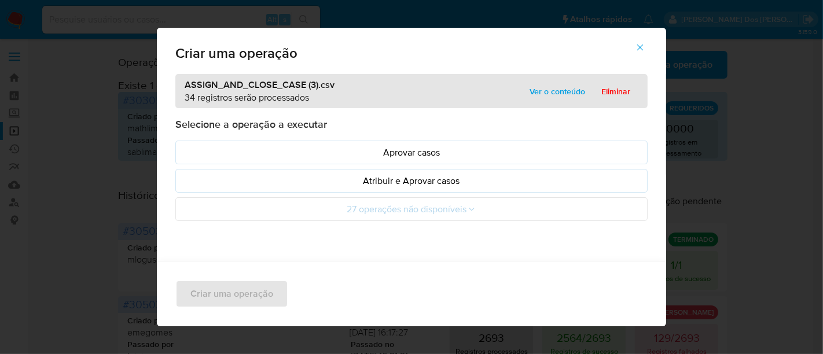
drag, startPoint x: 369, startPoint y: 132, endPoint x: 348, endPoint y: 209, distance: 79.1
click at [388, 184] on p "Atribuir e Aprovar casos" at bounding box center [411, 180] width 452 height 13
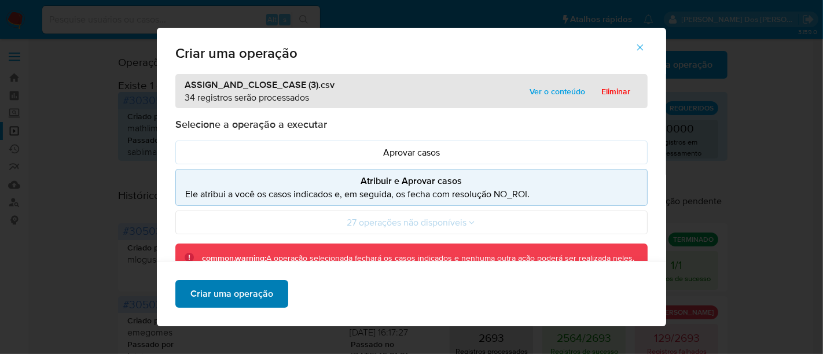
click at [238, 294] on span "Criar uma operação" at bounding box center [231, 293] width 83 height 25
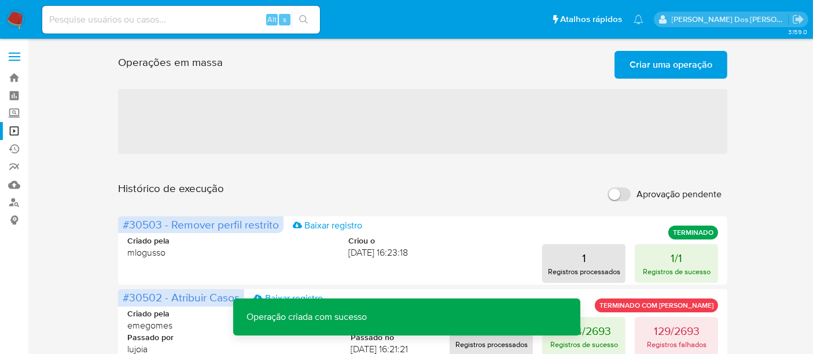
click at [651, 63] on span "Criar uma operação" at bounding box center [670, 64] width 83 height 25
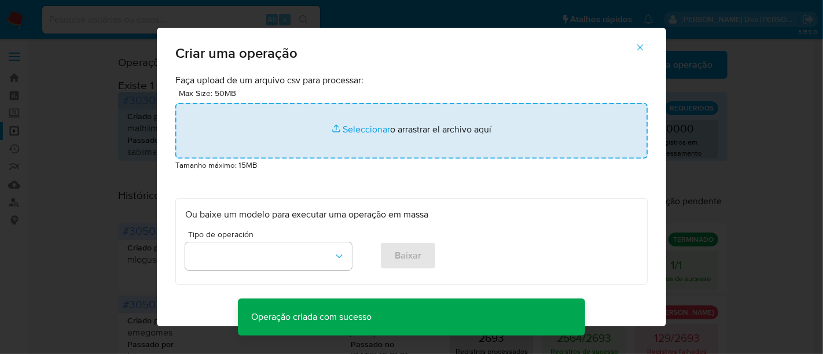
click at [366, 128] on input "file" at bounding box center [411, 131] width 472 height 56
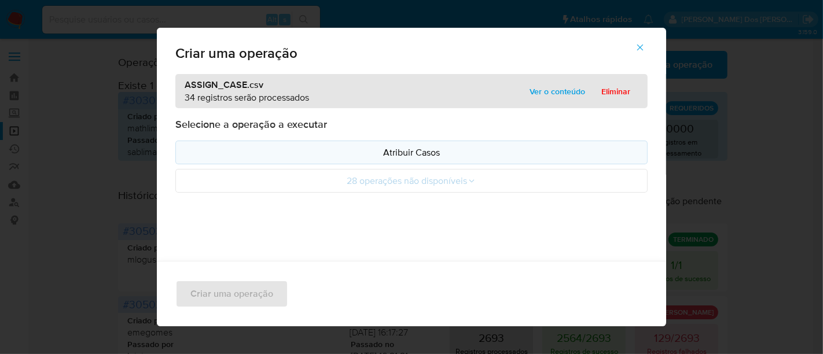
drag, startPoint x: 366, startPoint y: 128, endPoint x: 307, endPoint y: 152, distance: 63.6
click at [307, 152] on p "Atribuir Casos" at bounding box center [411, 152] width 452 height 13
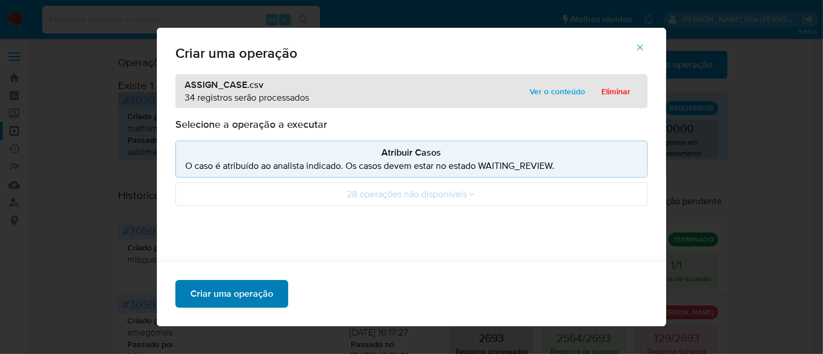
click at [252, 292] on span "Criar uma operação" at bounding box center [231, 293] width 83 height 25
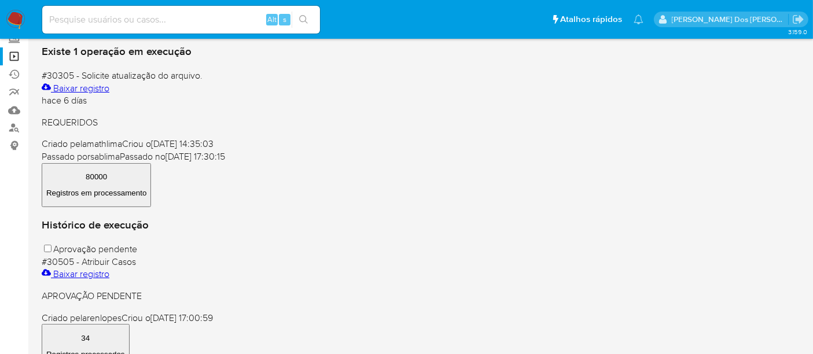
scroll to position [128, 0]
